Goal: Task Accomplishment & Management: Manage account settings

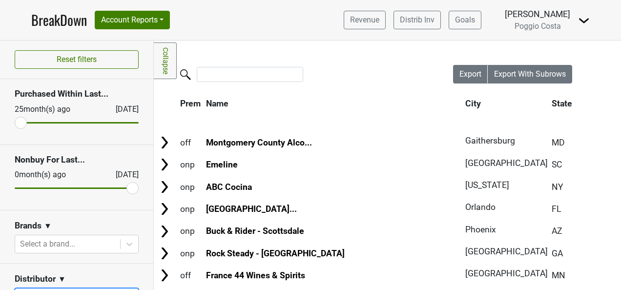
click at [61, 20] on link "BreakDown" at bounding box center [59, 20] width 56 height 21
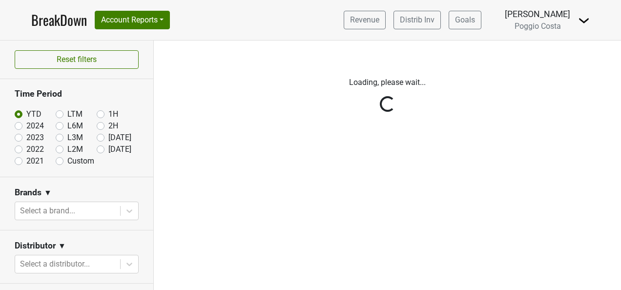
click at [580, 20] on img at bounding box center [584, 21] width 12 height 12
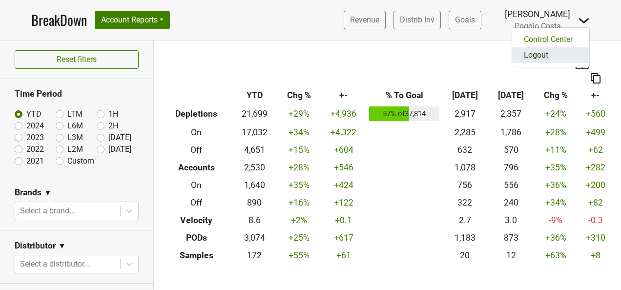
click at [567, 58] on link "Logout" at bounding box center [550, 55] width 77 height 16
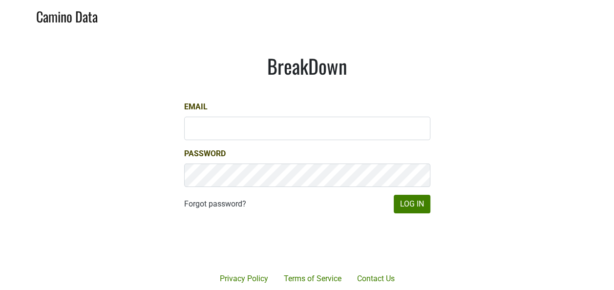
click at [428, 210] on div at bounding box center [343, 242] width 200 height 111
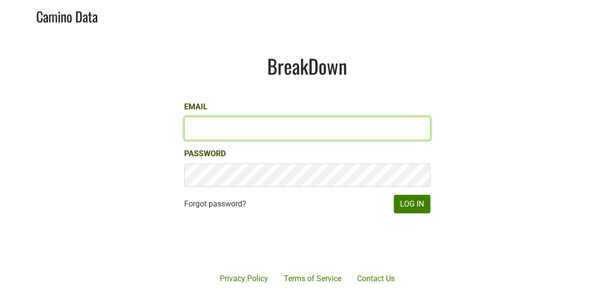
click at [326, 133] on input "Email" at bounding box center [307, 128] width 246 height 23
type input "keith@poggiocosta.com"
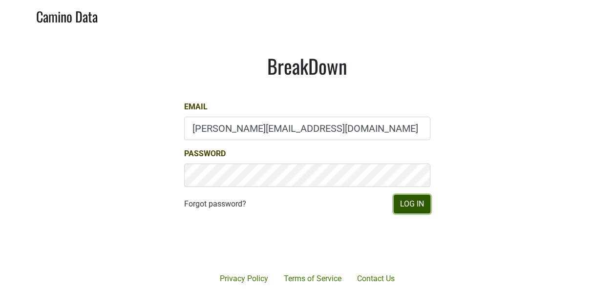
click at [409, 203] on button "Log In" at bounding box center [411, 204] width 37 height 19
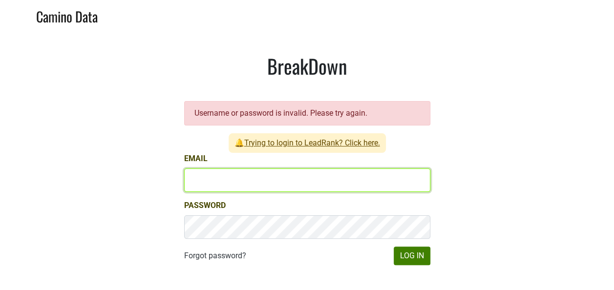
click at [339, 171] on input "Email" at bounding box center [307, 179] width 246 height 23
type input "[PERSON_NAME][EMAIL_ADDRESS][DOMAIN_NAME]"
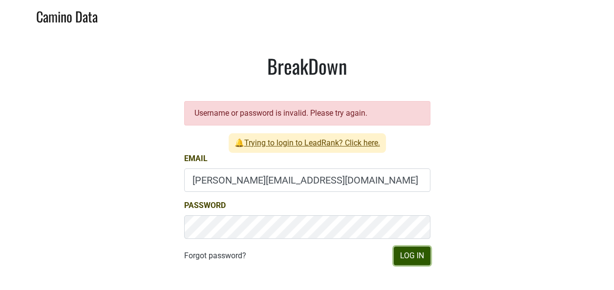
click at [423, 253] on button "Log In" at bounding box center [411, 256] width 37 height 19
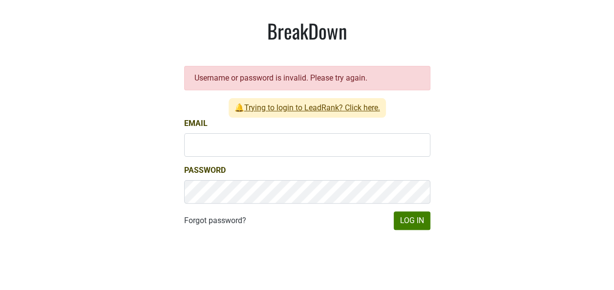
scroll to position [49, 0]
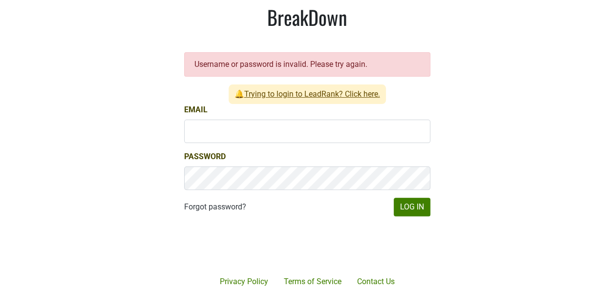
click at [430, 210] on div at bounding box center [343, 244] width 200 height 111
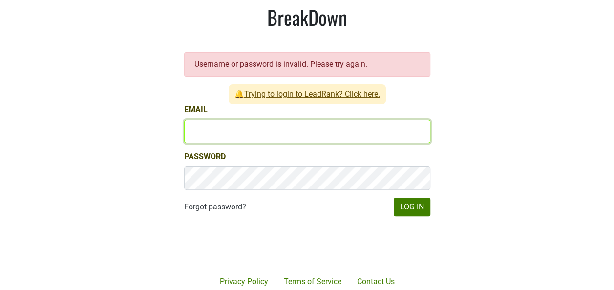
drag, startPoint x: 207, startPoint y: 140, endPoint x: 214, endPoint y: 136, distance: 7.6
click at [207, 139] on input "Email" at bounding box center [307, 131] width 246 height 23
type input "keith@poggiocosta.com"
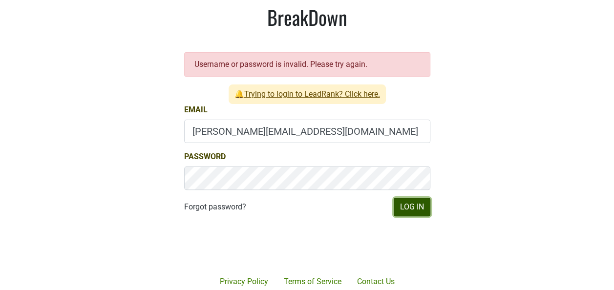
click at [422, 204] on button "Log In" at bounding box center [411, 207] width 37 height 19
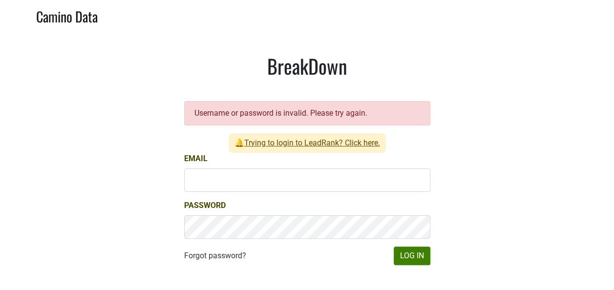
click at [432, 265] on div at bounding box center [343, 293] width 200 height 111
click at [51, 130] on main "BreakDown Username or password is invalid. Please try again. 🔔 Trying to login …" at bounding box center [307, 160] width 614 height 258
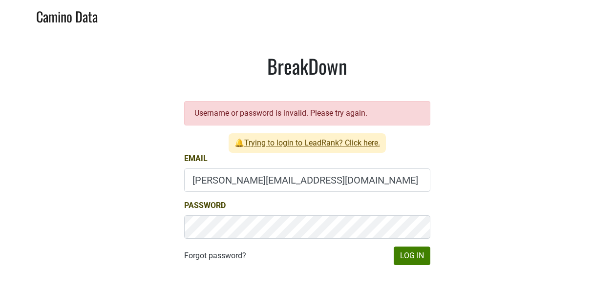
scroll to position [49, 0]
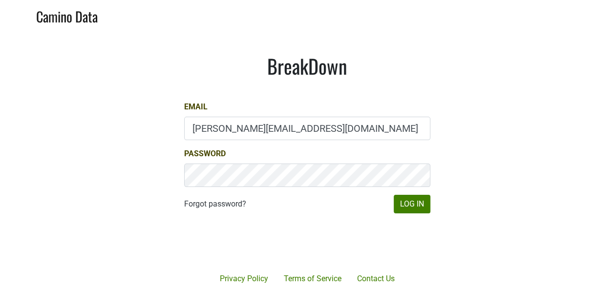
click at [340, 262] on div at bounding box center [343, 242] width 200 height 111
